Goal: Information Seeking & Learning: Learn about a topic

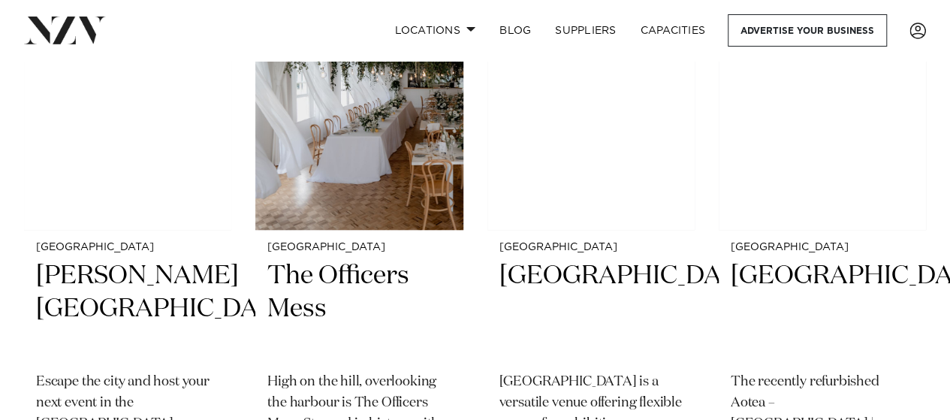
scroll to position [6158, 0]
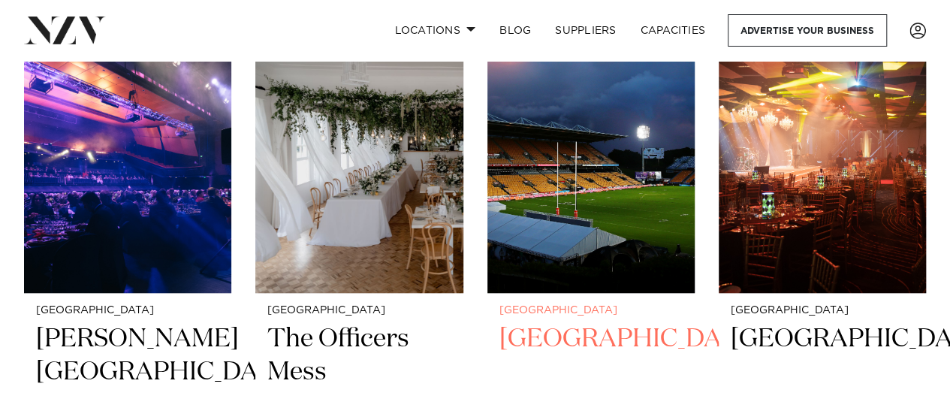
click at [568, 322] on h2 "[GEOGRAPHIC_DATA]" at bounding box center [590, 372] width 183 height 101
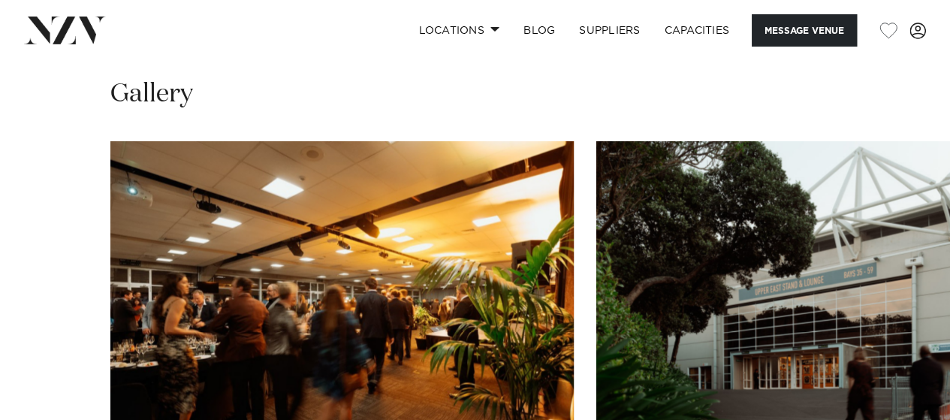
scroll to position [1502, 0]
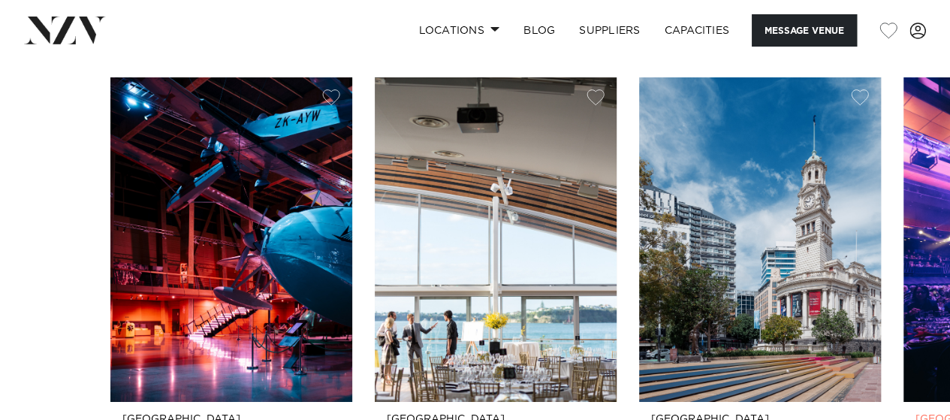
scroll to position [2403, 0]
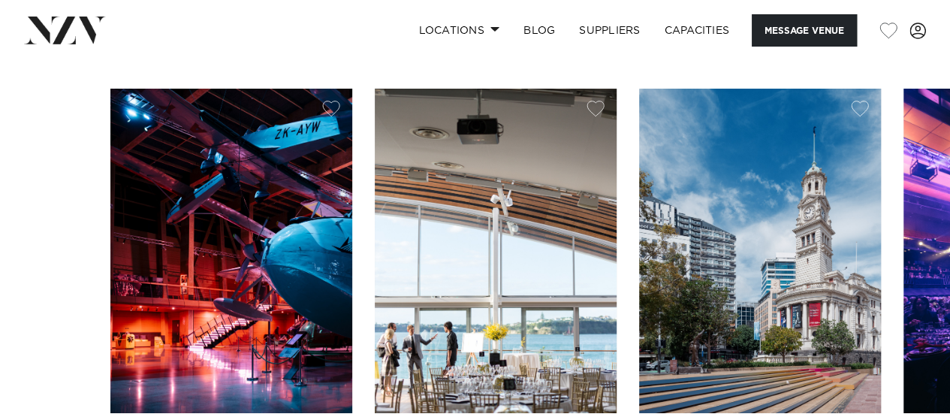
drag, startPoint x: 635, startPoint y: 278, endPoint x: 733, endPoint y: 274, distance: 98.5
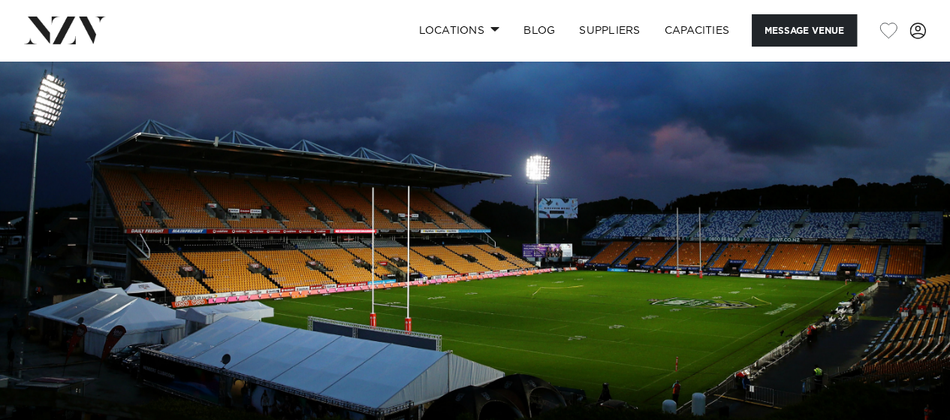
scroll to position [0, 0]
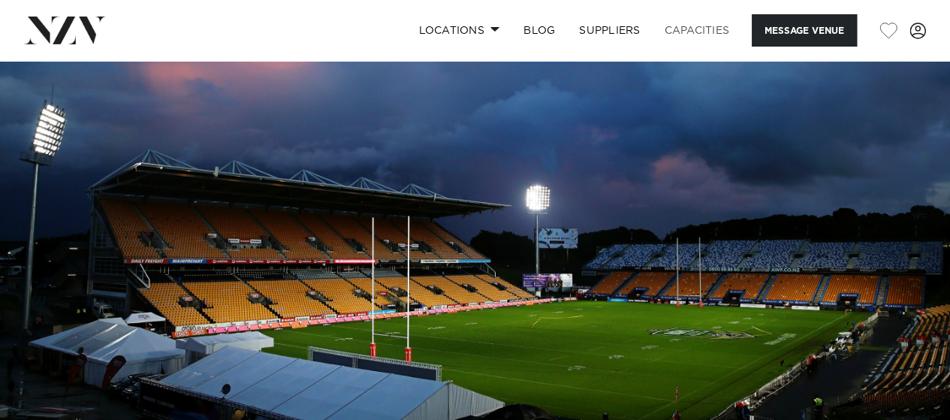
click at [691, 32] on link "Capacities" at bounding box center [697, 30] width 89 height 32
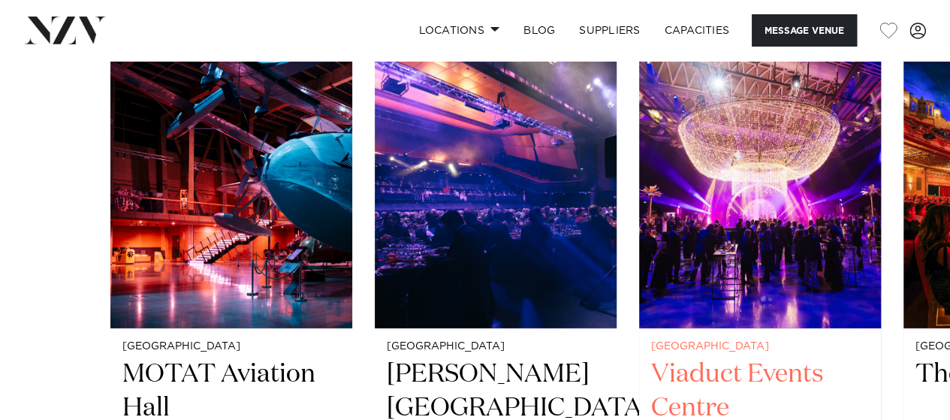
scroll to position [2328, 0]
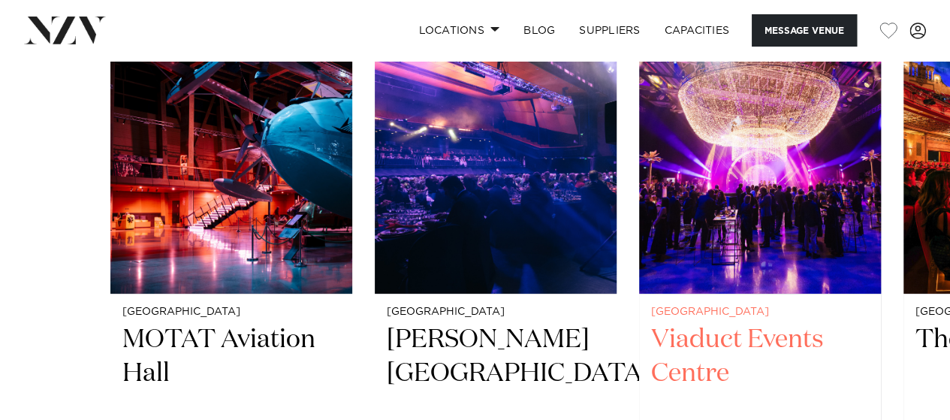
click at [726, 340] on h2 "Viaduct Events Centre" at bounding box center [760, 373] width 218 height 101
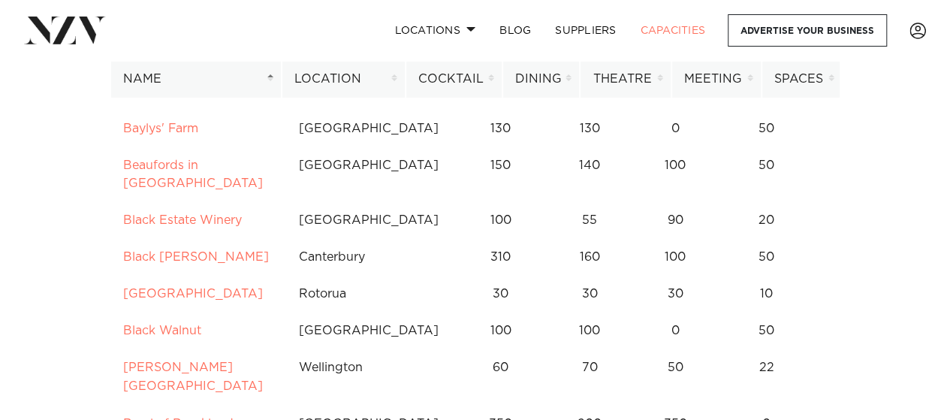
scroll to position [1051, 0]
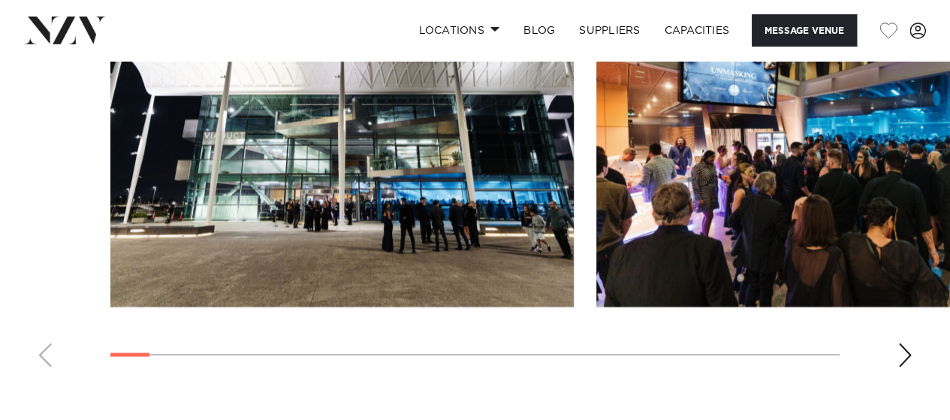
scroll to position [1502, 0]
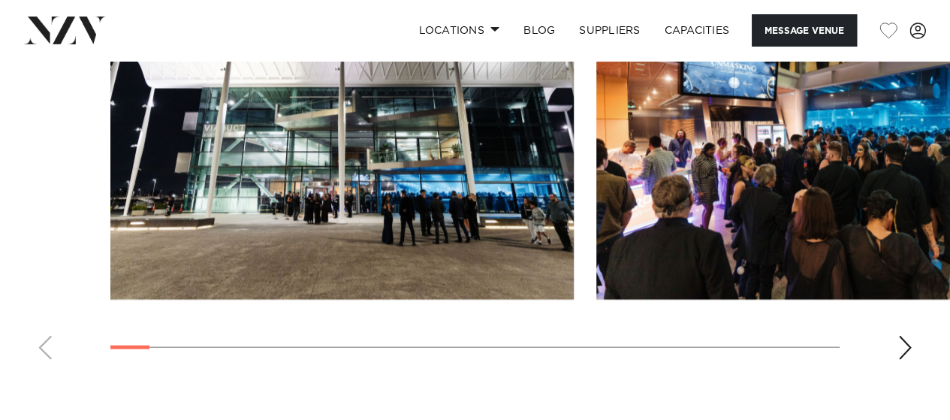
click at [906, 360] on div "Next slide" at bounding box center [904, 348] width 15 height 24
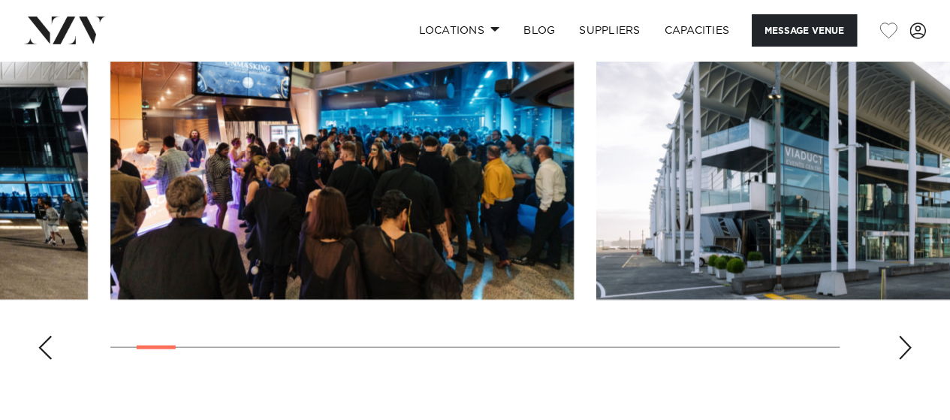
click at [906, 360] on div "Next slide" at bounding box center [904, 348] width 15 height 24
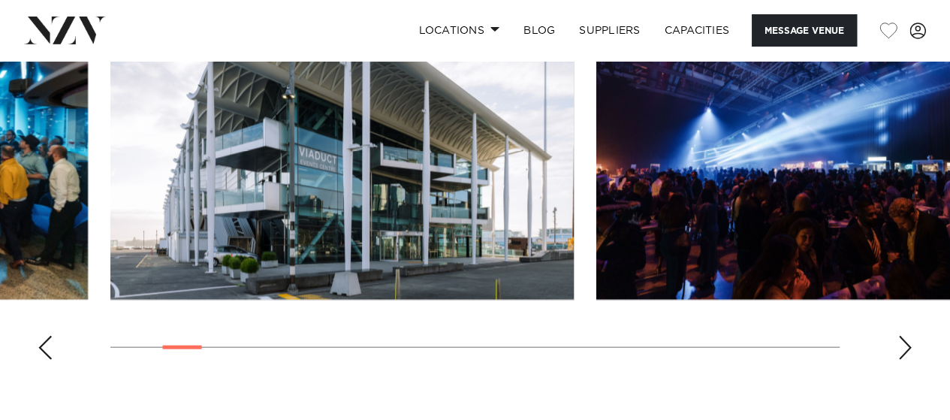
click at [906, 360] on div "Next slide" at bounding box center [904, 348] width 15 height 24
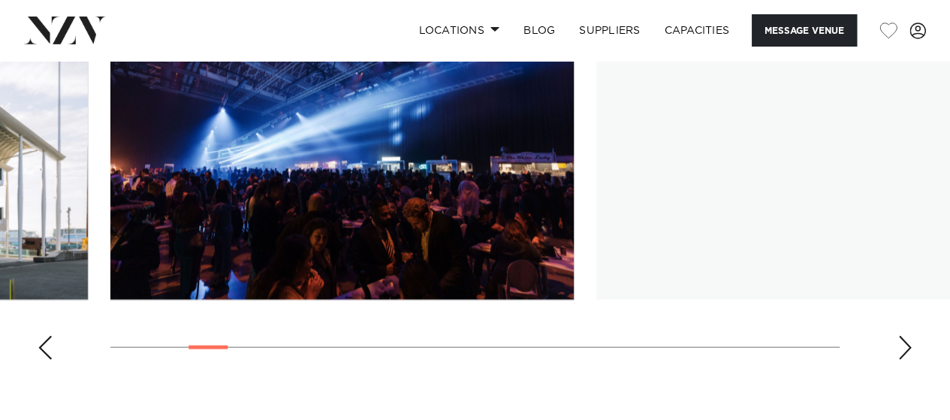
click at [906, 360] on div "Next slide" at bounding box center [904, 348] width 15 height 24
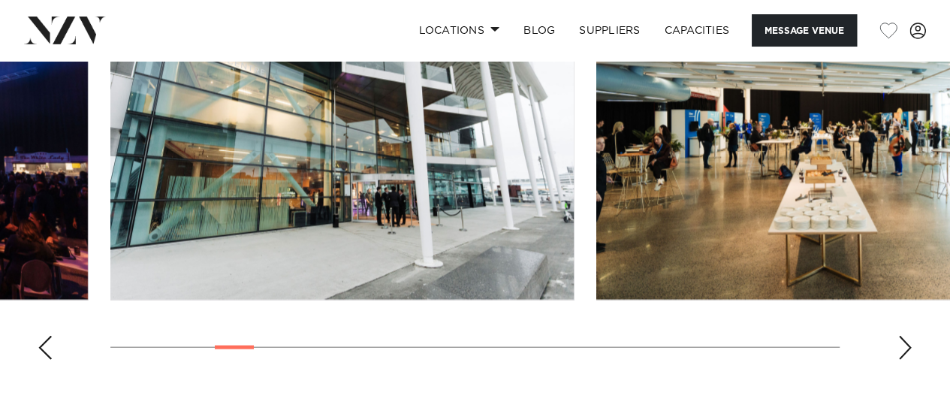
click at [904, 360] on div "Next slide" at bounding box center [904, 348] width 15 height 24
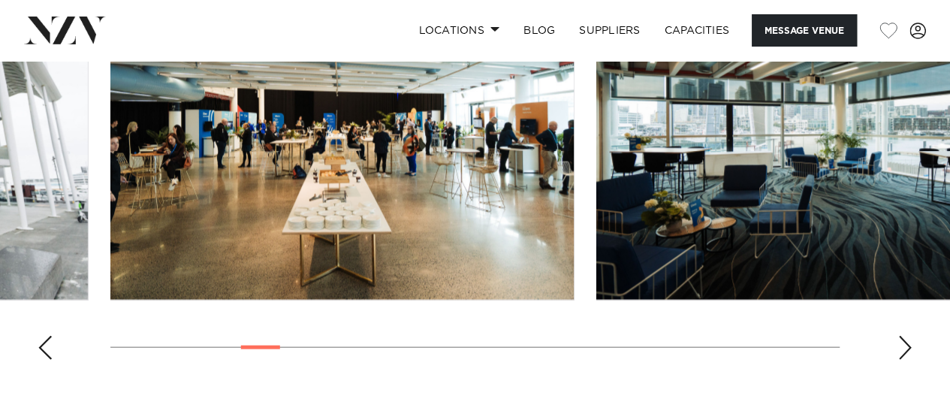
click at [904, 360] on div "Next slide" at bounding box center [904, 348] width 15 height 24
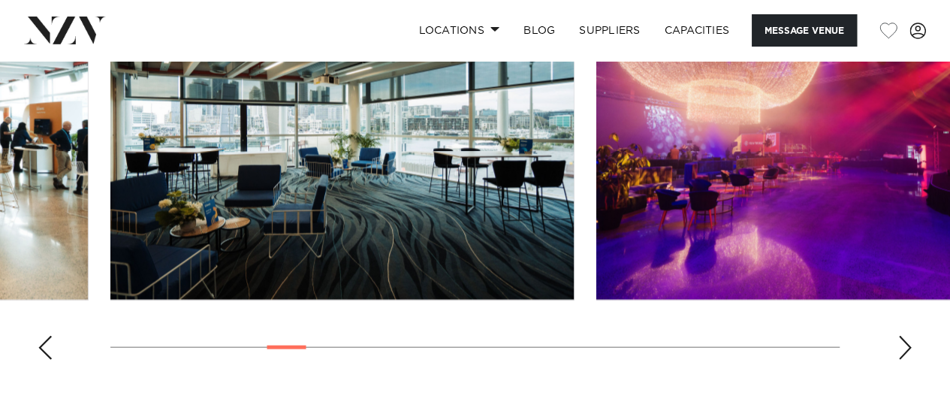
click at [904, 360] on div "Next slide" at bounding box center [904, 348] width 15 height 24
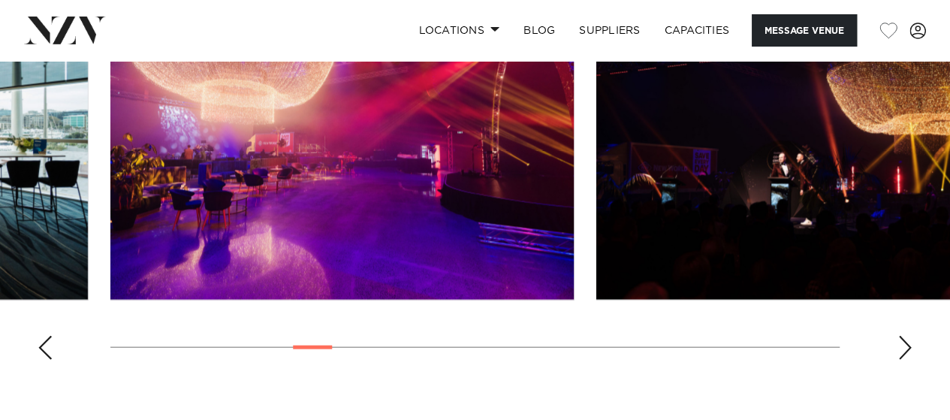
click at [904, 360] on div "Next slide" at bounding box center [904, 348] width 15 height 24
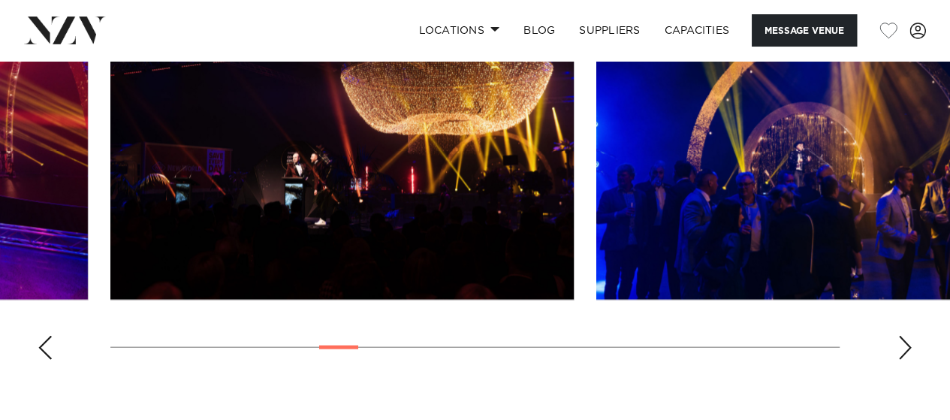
click at [904, 360] on div "Next slide" at bounding box center [904, 348] width 15 height 24
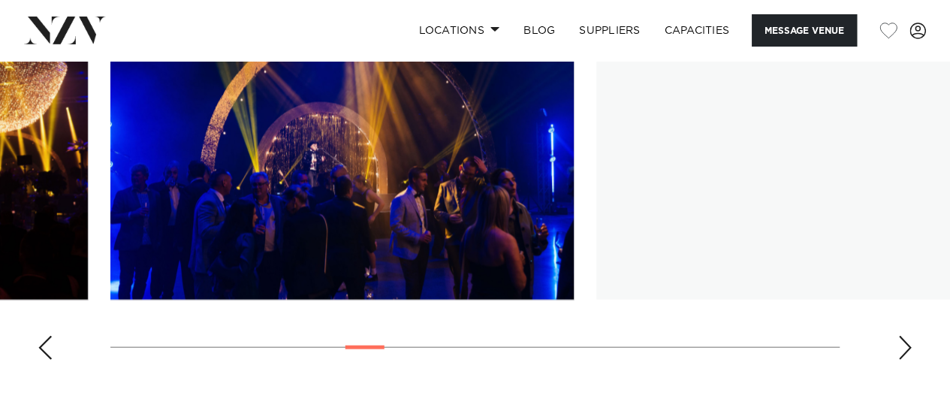
click at [904, 360] on div "Next slide" at bounding box center [904, 348] width 15 height 24
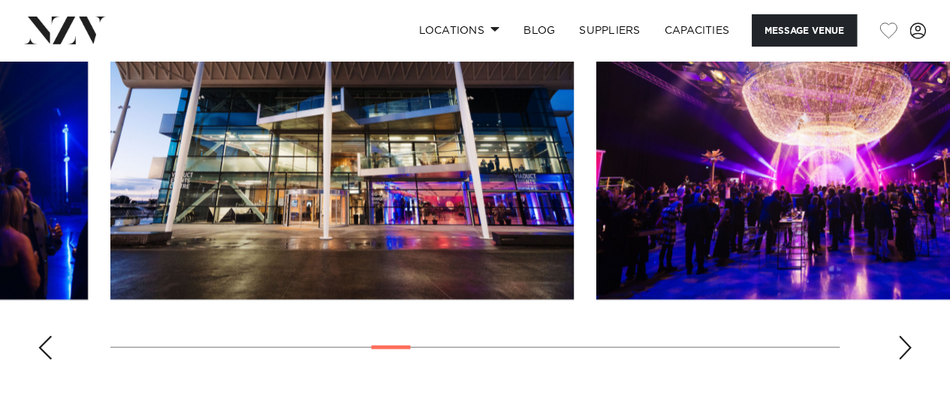
click at [904, 360] on div "Next slide" at bounding box center [904, 348] width 15 height 24
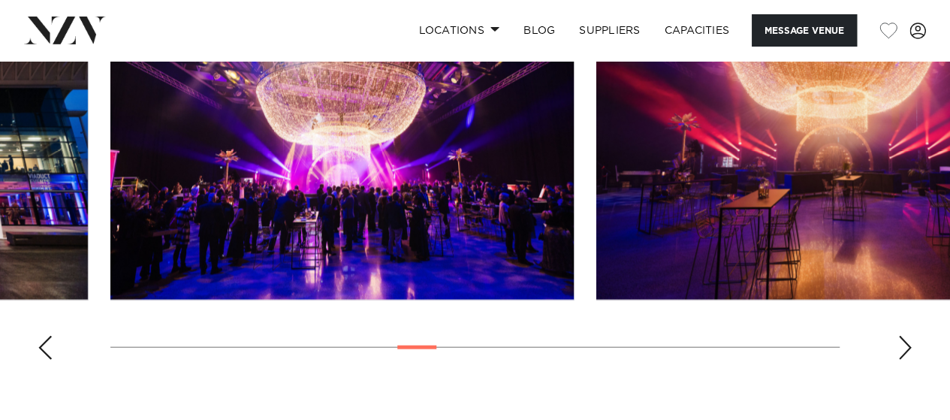
click at [904, 360] on div "Next slide" at bounding box center [904, 348] width 15 height 24
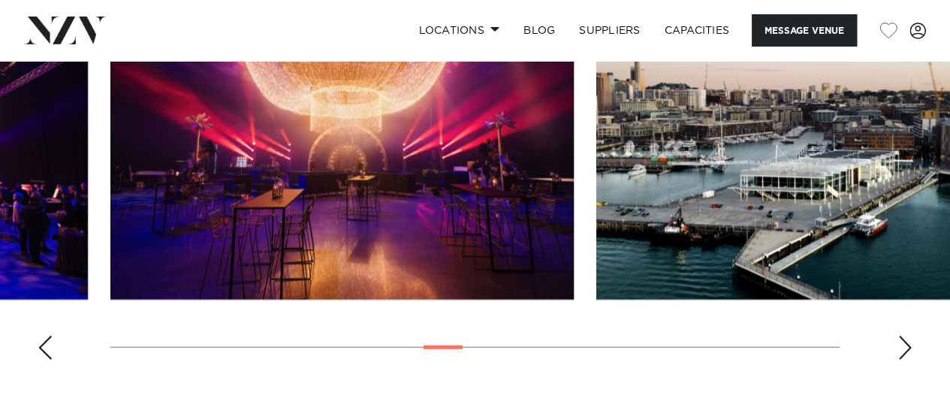
click at [904, 360] on div "Next slide" at bounding box center [904, 348] width 15 height 24
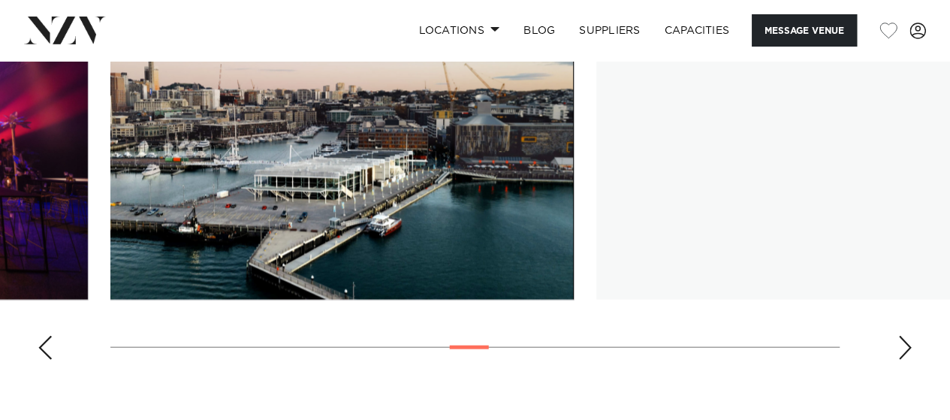
click at [904, 360] on div "Next slide" at bounding box center [904, 348] width 15 height 24
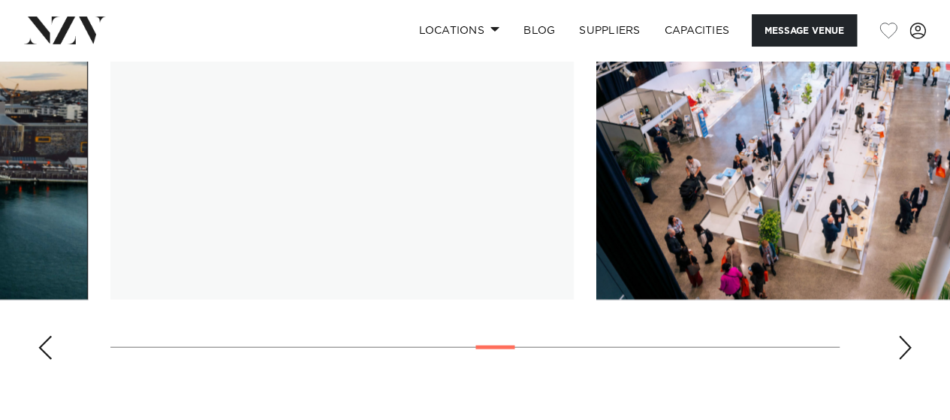
click at [904, 360] on div "Next slide" at bounding box center [904, 348] width 15 height 24
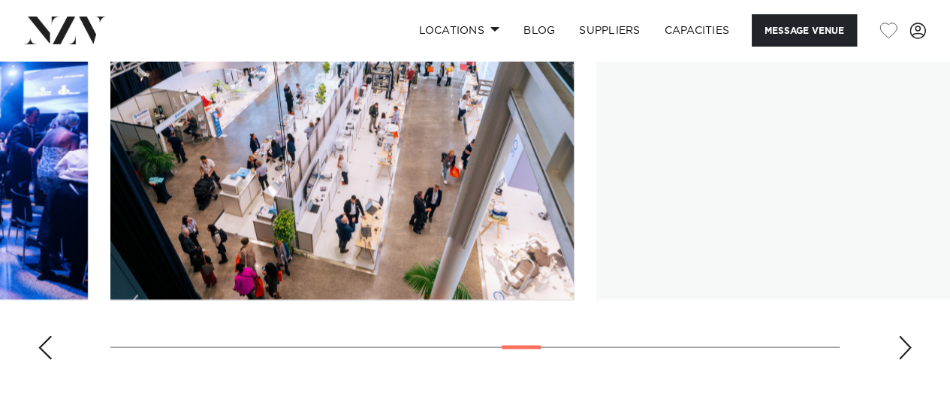
click at [904, 360] on div "Next slide" at bounding box center [904, 348] width 15 height 24
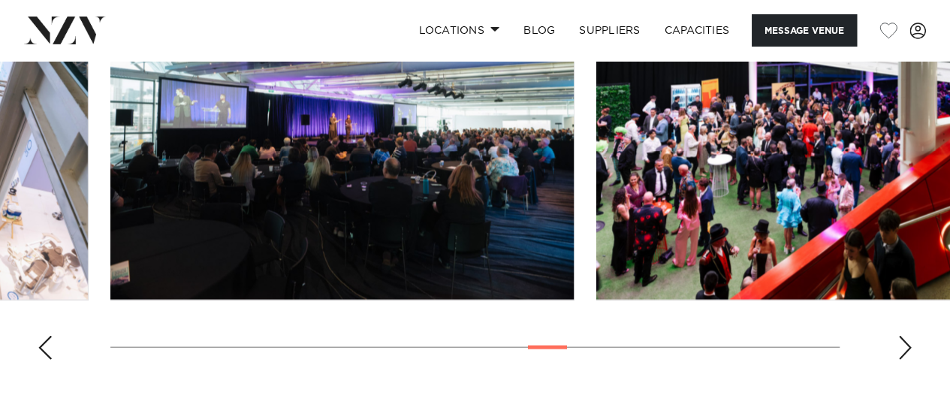
click at [904, 360] on div "Next slide" at bounding box center [904, 348] width 15 height 24
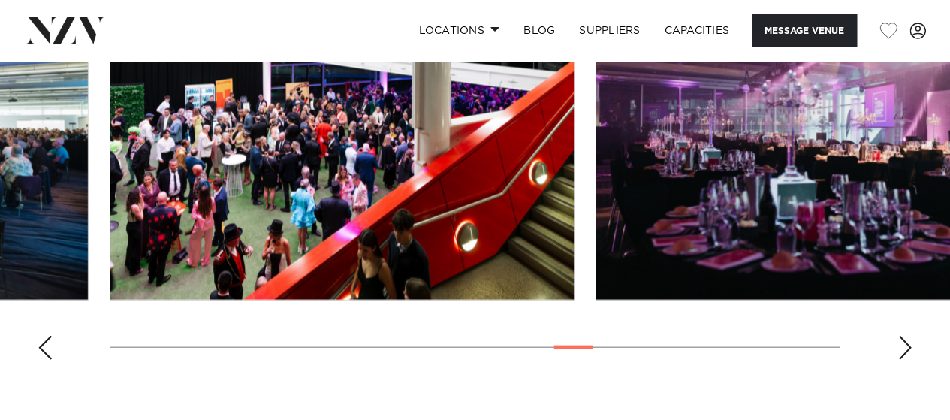
click at [904, 360] on div "Next slide" at bounding box center [904, 348] width 15 height 24
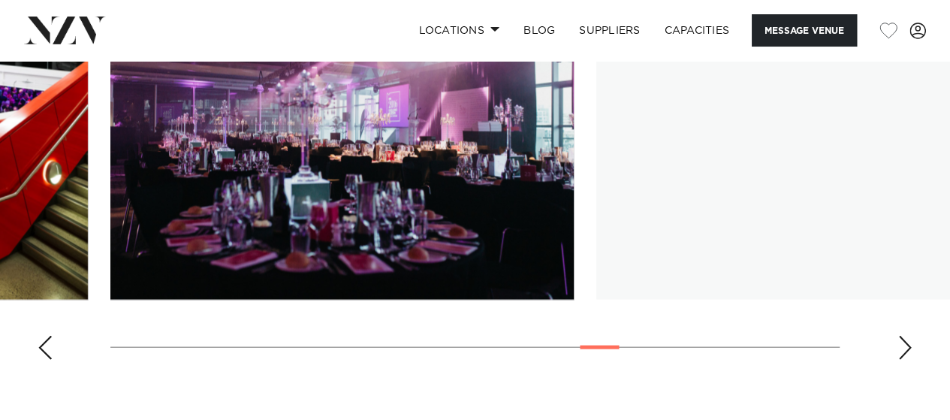
click at [904, 360] on div "Next slide" at bounding box center [904, 348] width 15 height 24
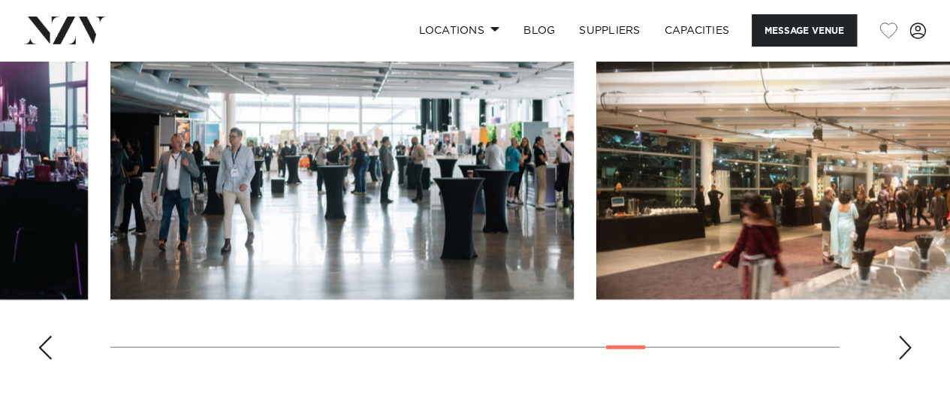
click at [904, 360] on div "Next slide" at bounding box center [904, 348] width 15 height 24
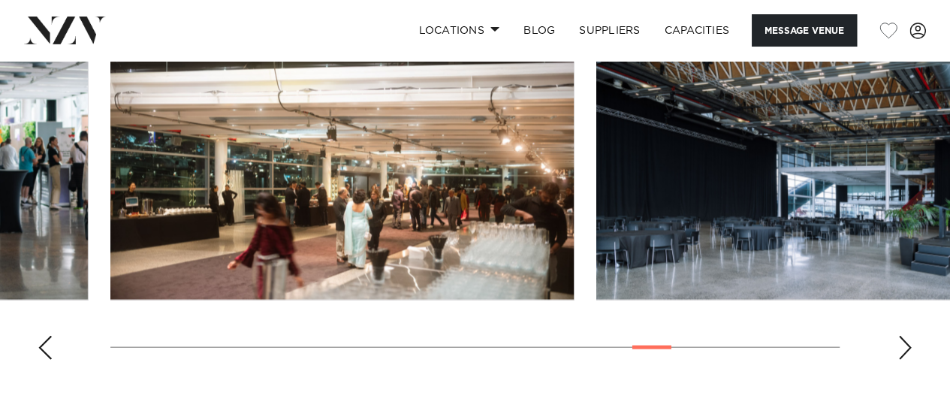
click at [904, 360] on div "Next slide" at bounding box center [904, 348] width 15 height 24
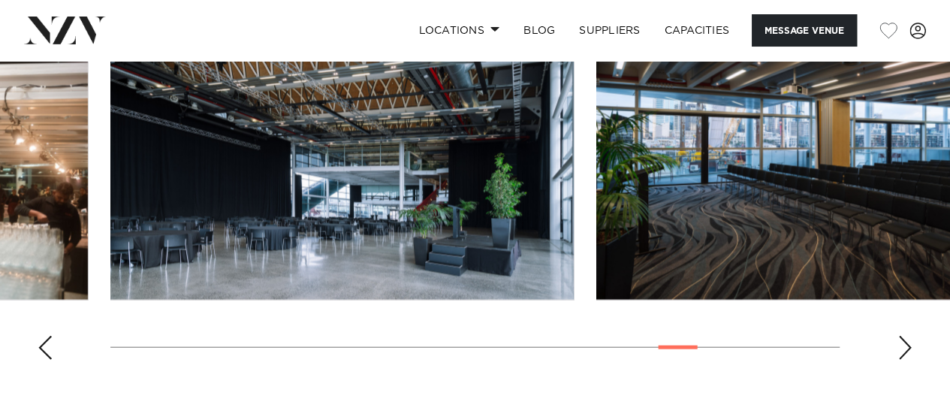
click at [904, 360] on div "Next slide" at bounding box center [904, 348] width 15 height 24
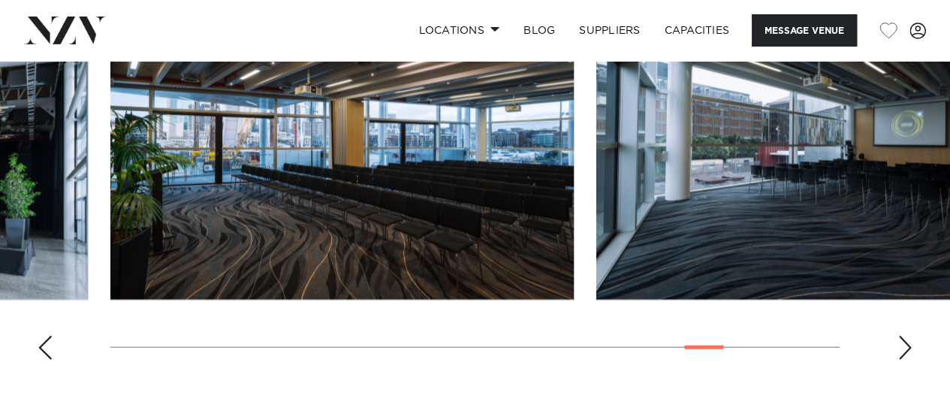
click at [385, 239] on img "23 / 28" at bounding box center [341, 129] width 463 height 340
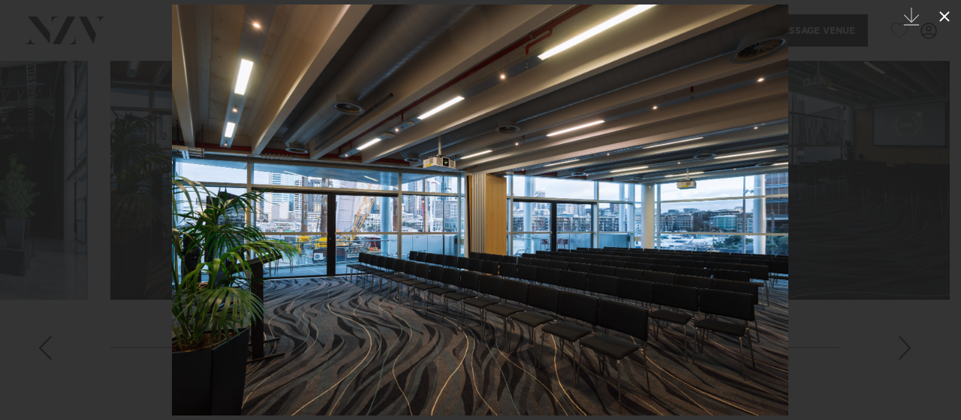
click at [949, 10] on icon at bounding box center [945, 17] width 18 height 18
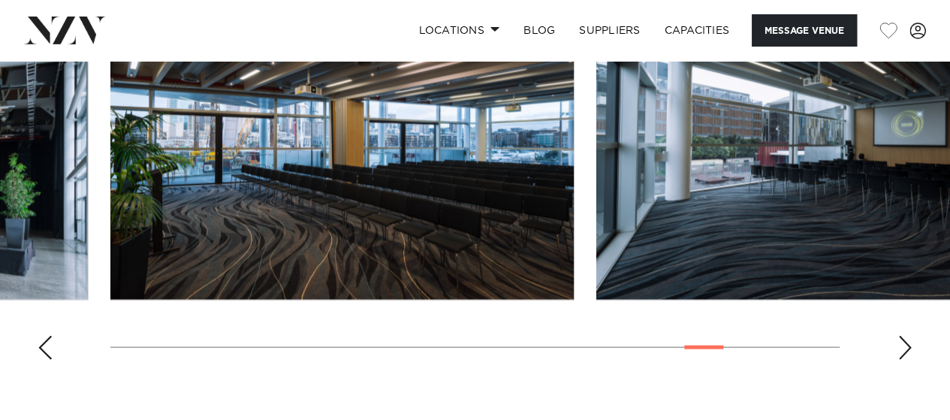
click at [905, 360] on div "Next slide" at bounding box center [904, 348] width 15 height 24
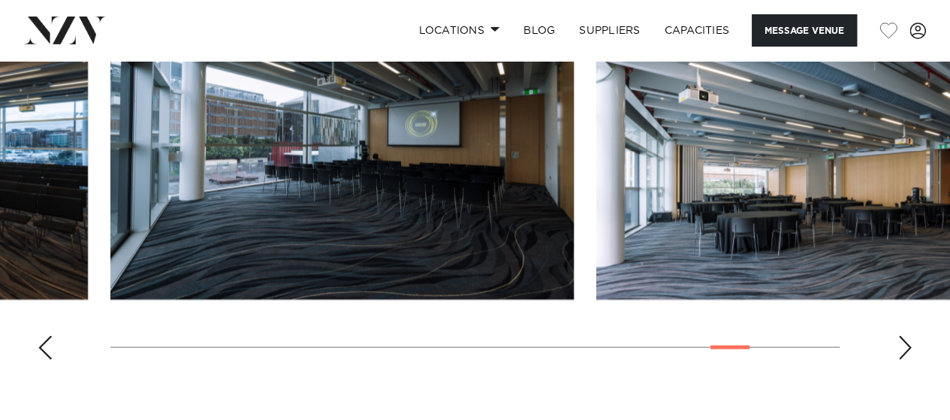
click at [905, 360] on div "Next slide" at bounding box center [904, 348] width 15 height 24
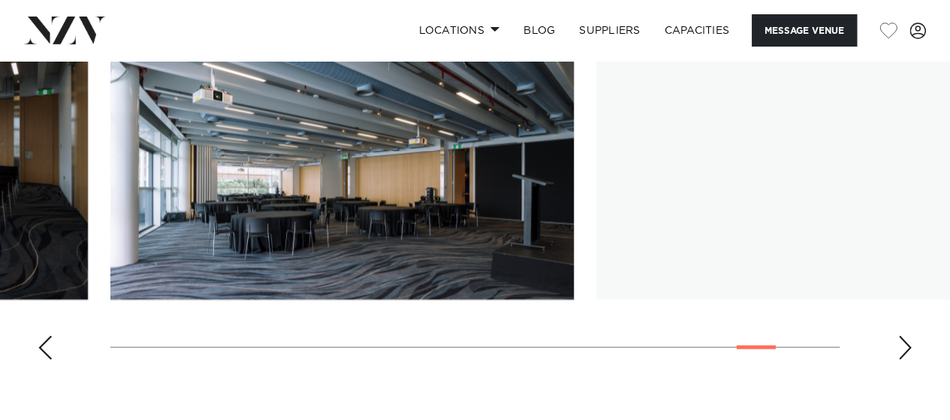
click at [460, 268] on img "25 / 28" at bounding box center [341, 129] width 463 height 340
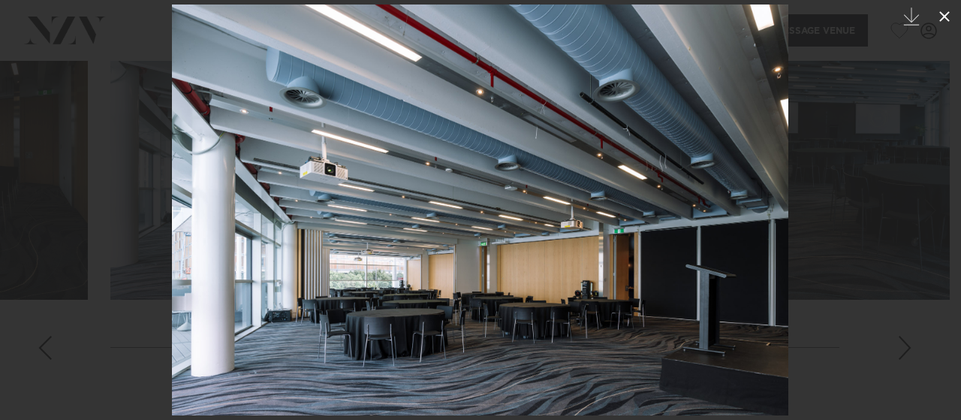
click at [947, 17] on icon at bounding box center [945, 17] width 18 height 18
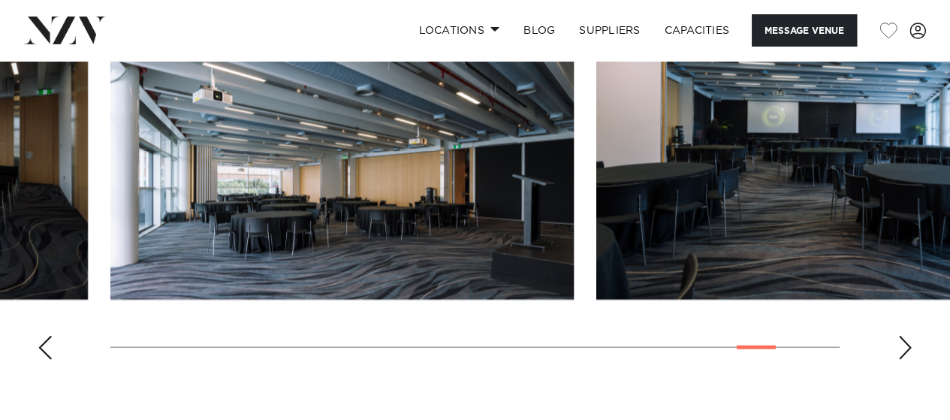
click at [901, 360] on div "Next slide" at bounding box center [904, 348] width 15 height 24
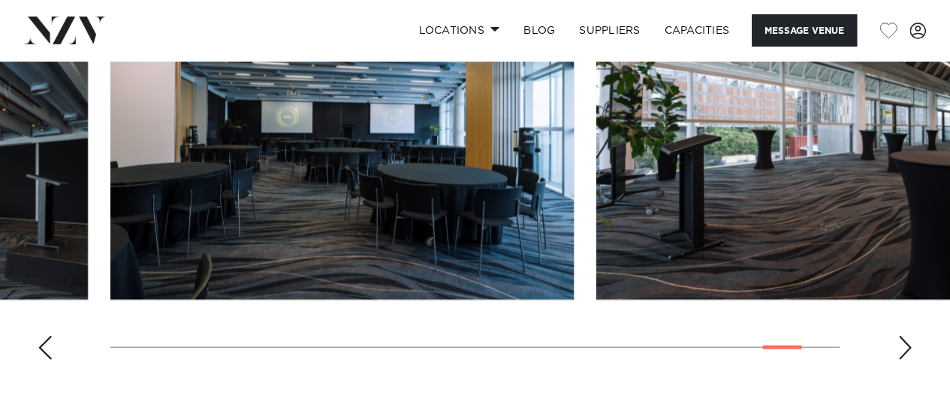
click at [906, 360] on div "Next slide" at bounding box center [904, 348] width 15 height 24
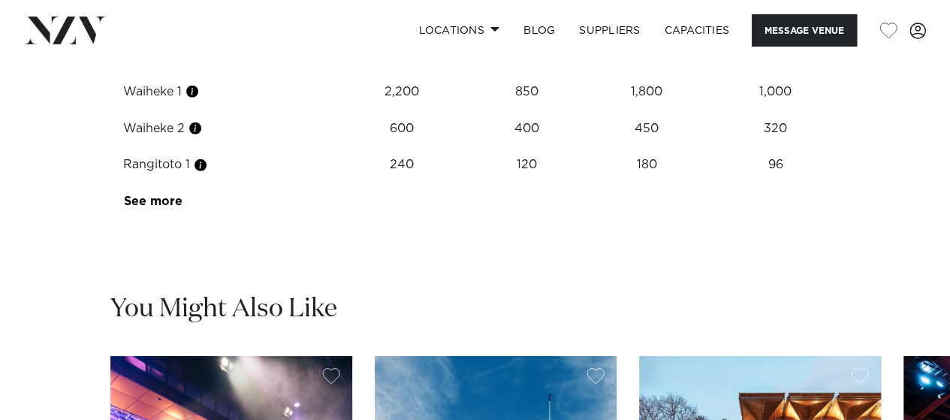
scroll to position [2028, 0]
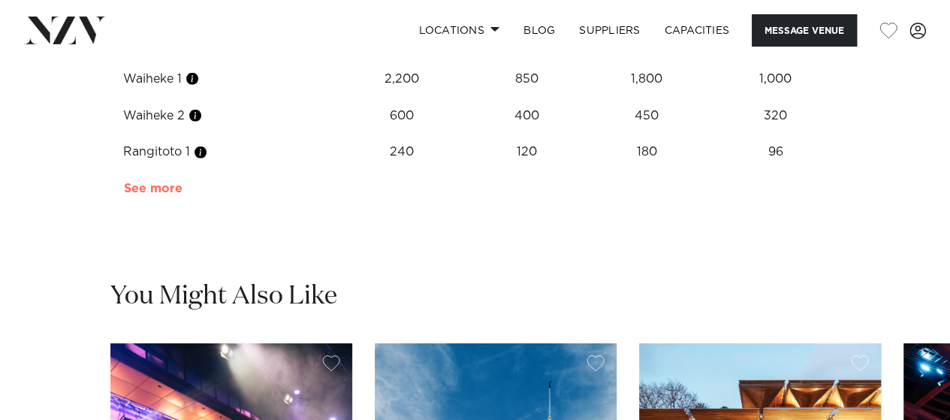
click at [140, 195] on link "See more" at bounding box center [182, 188] width 117 height 12
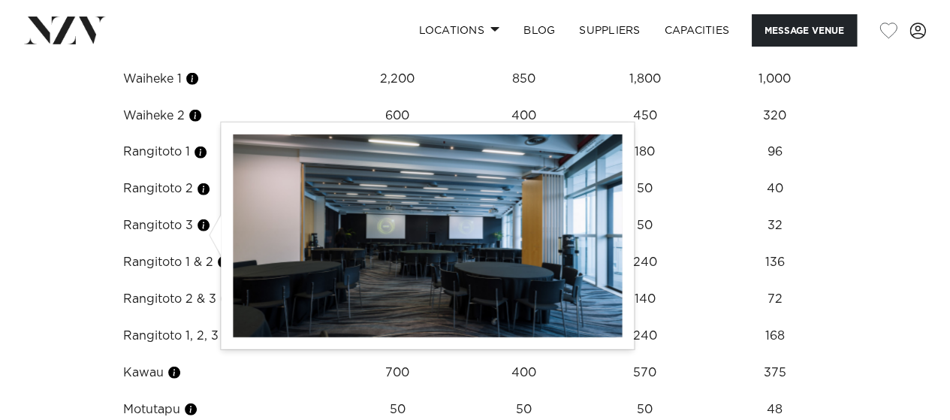
click at [207, 197] on button "button" at bounding box center [203, 189] width 15 height 15
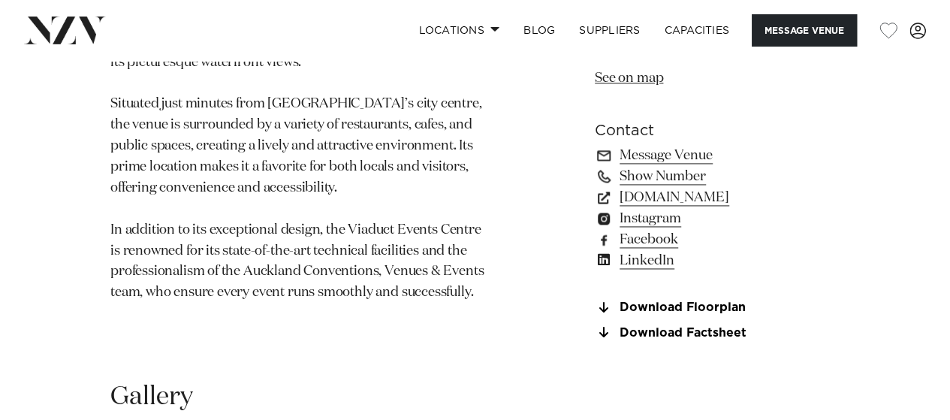
scroll to position [1051, 0]
